Goal: Task Accomplishment & Management: Manage account settings

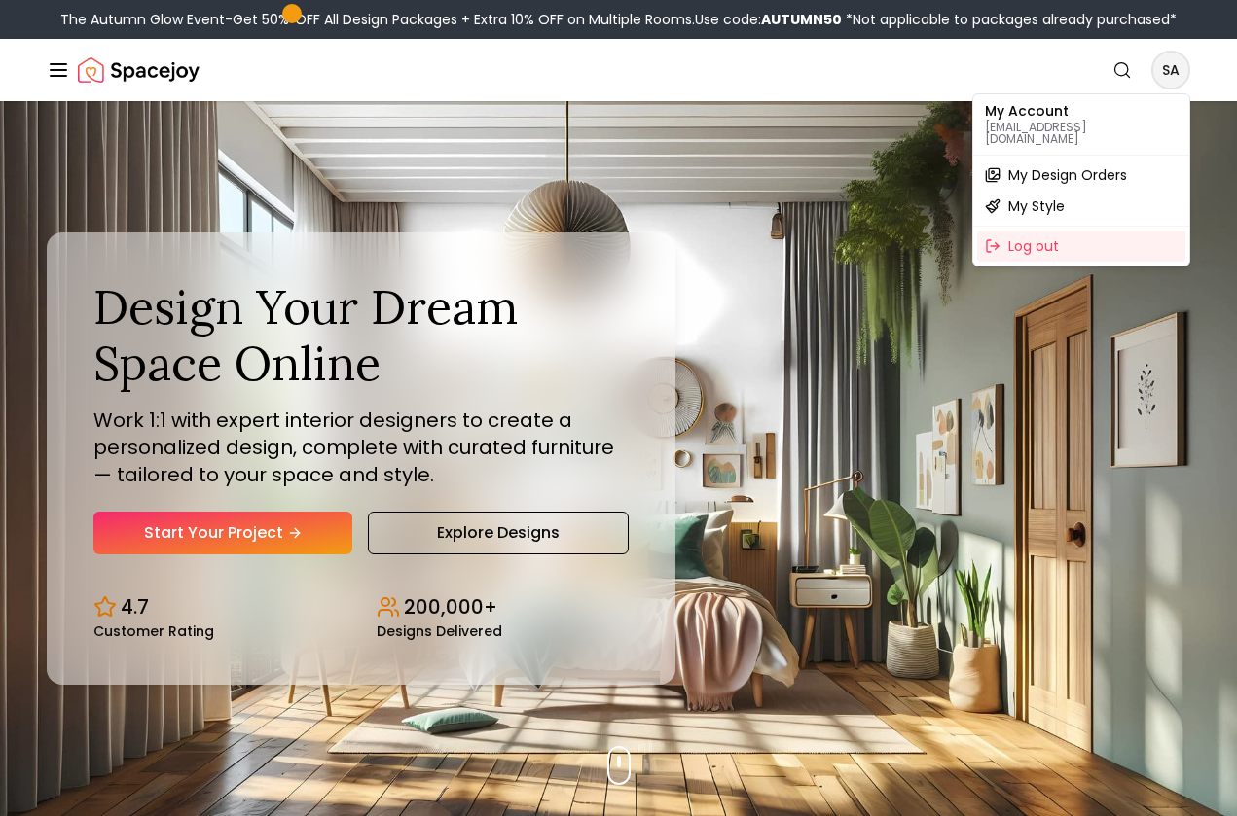
click at [1094, 165] on span "My Design Orders" at bounding box center [1067, 174] width 119 height 19
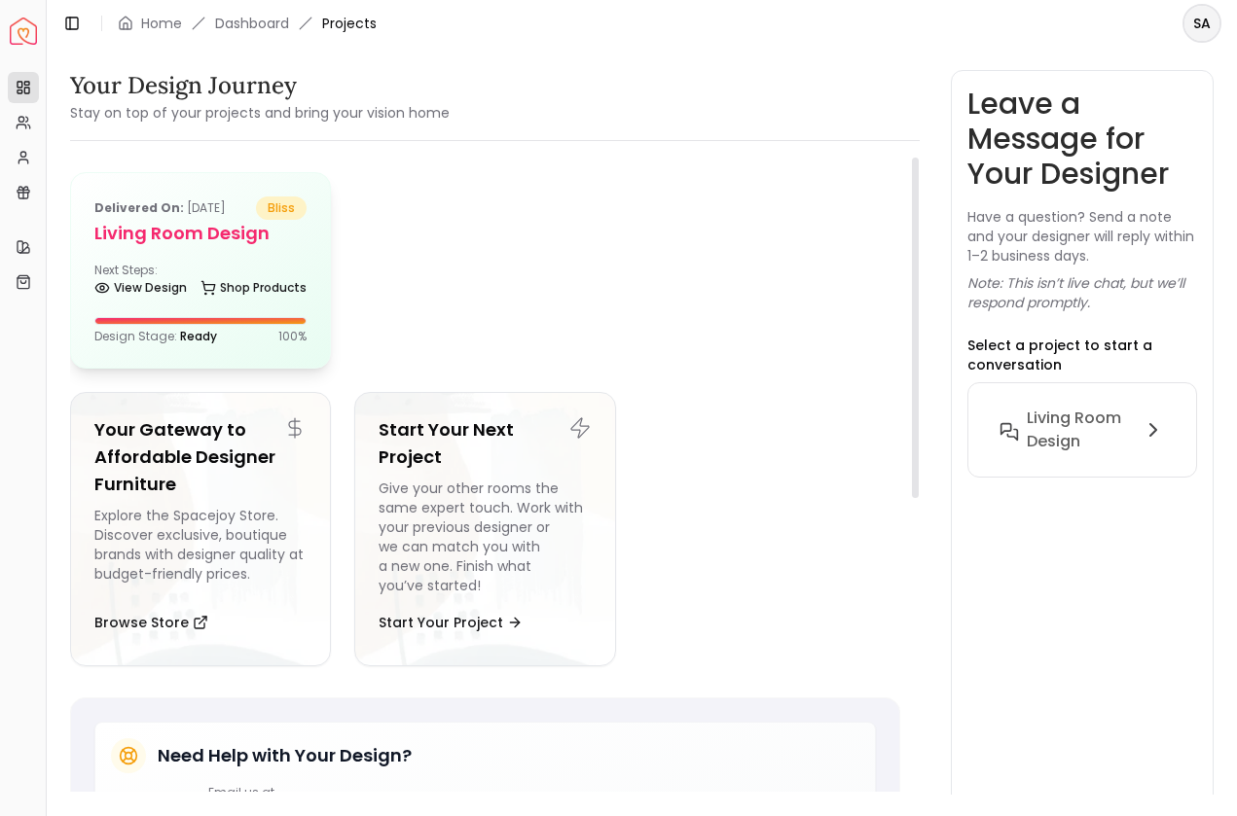
click at [183, 233] on h5 "Living Room design" at bounding box center [200, 233] width 212 height 27
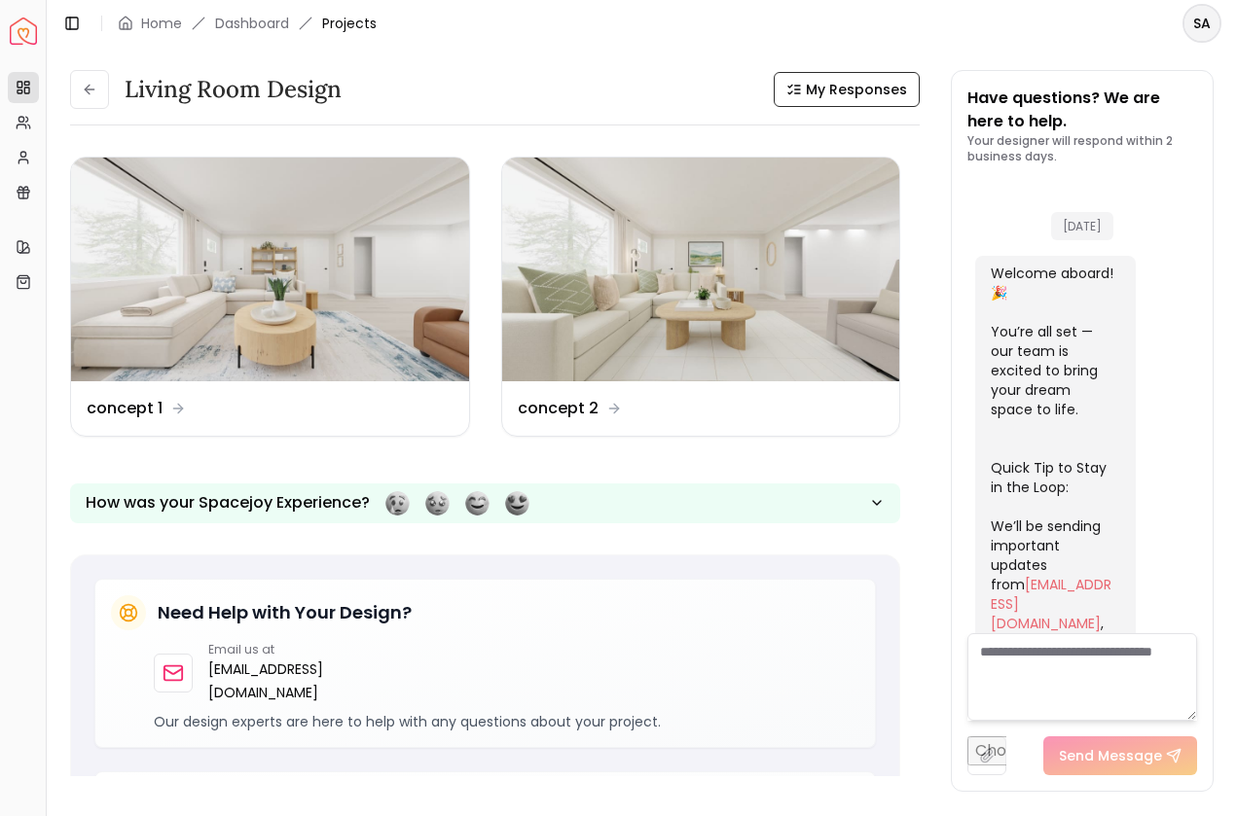
scroll to position [1979, 0]
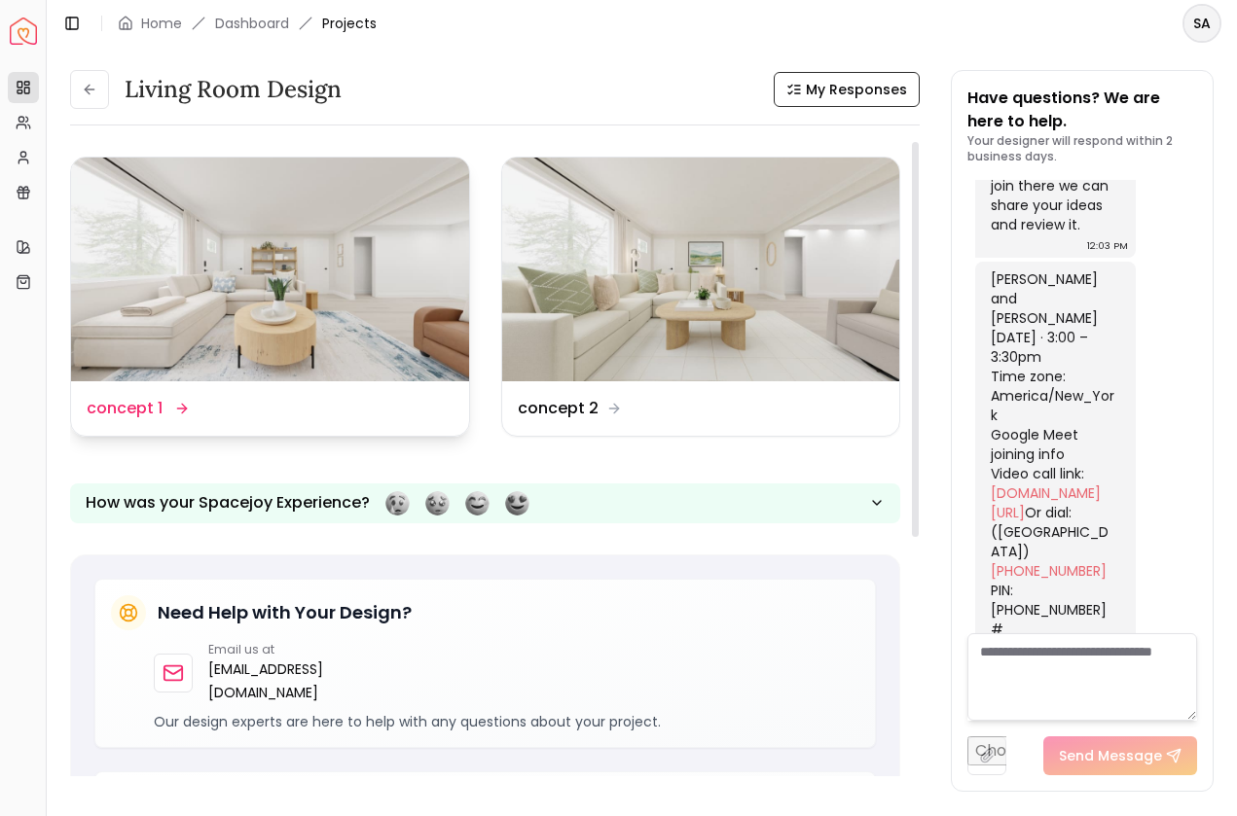
click at [178, 308] on img at bounding box center [270, 270] width 398 height 224
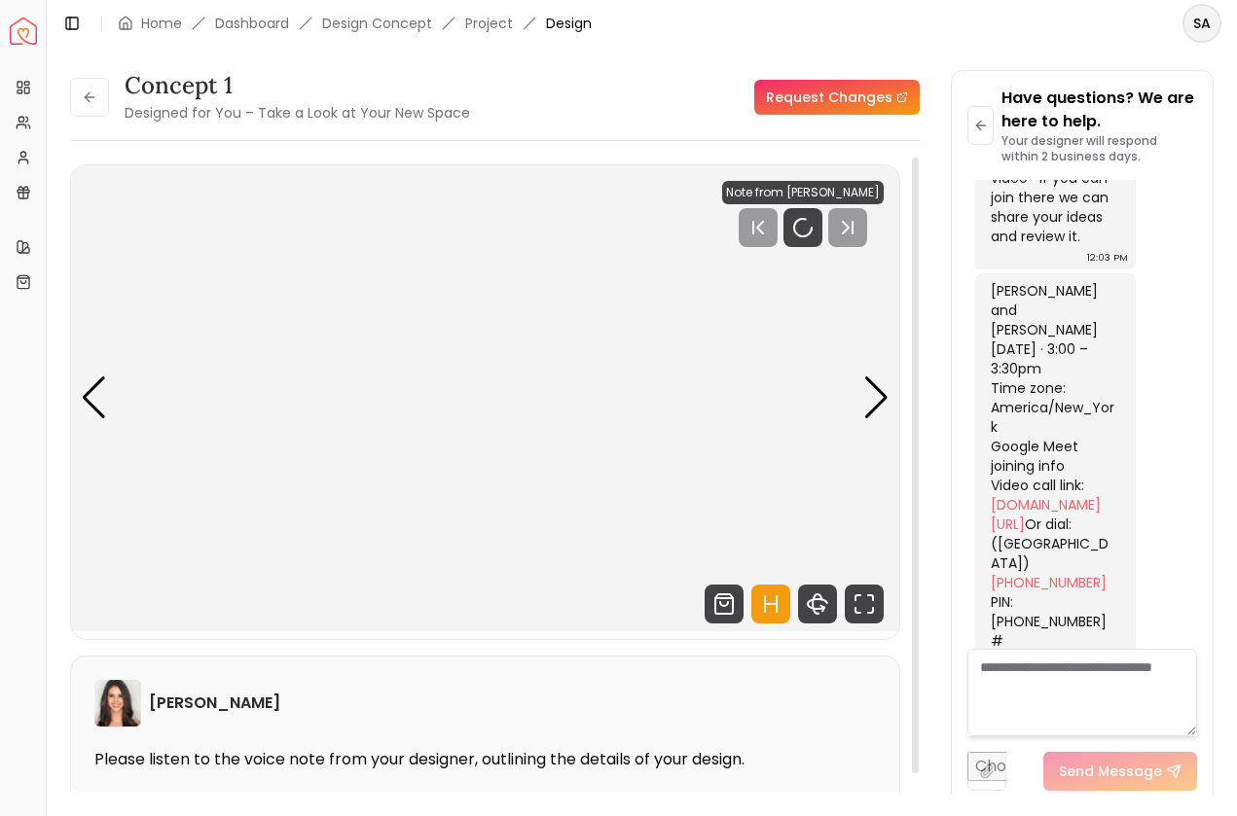
scroll to position [1964, 0]
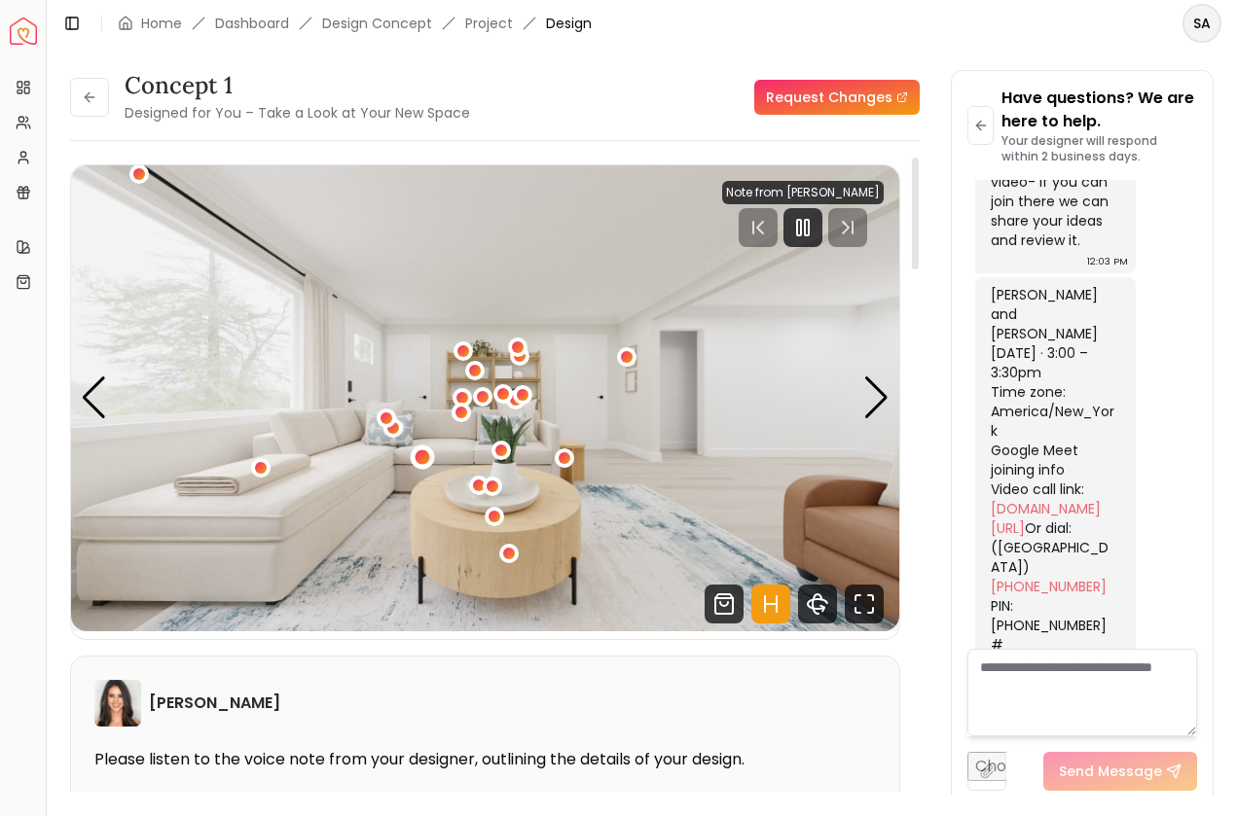
click at [420, 453] on div "1 / 6" at bounding box center [422, 457] width 15 height 15
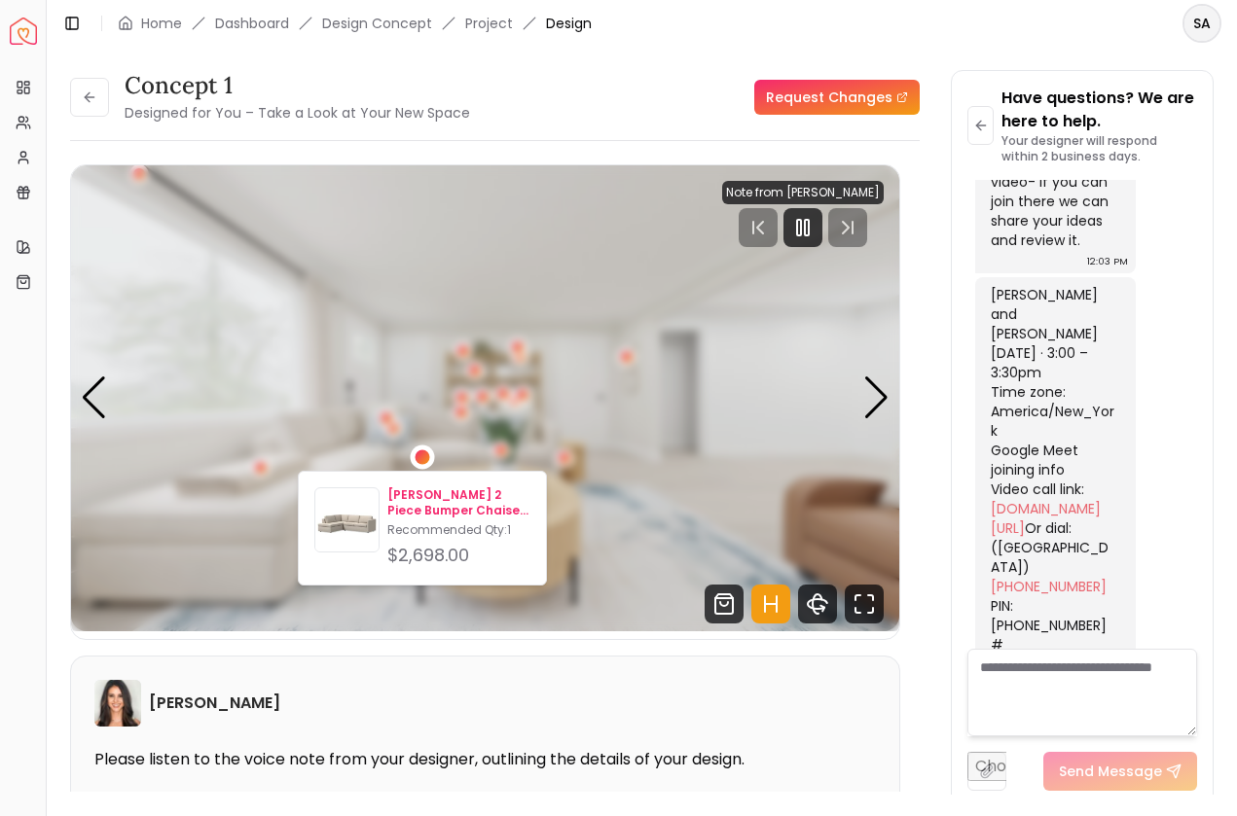
click at [453, 496] on p "[PERSON_NAME] 2 Piece Bumper Chaise Sectional_Sand" at bounding box center [458, 503] width 143 height 31
